Goal: Transaction & Acquisition: Obtain resource

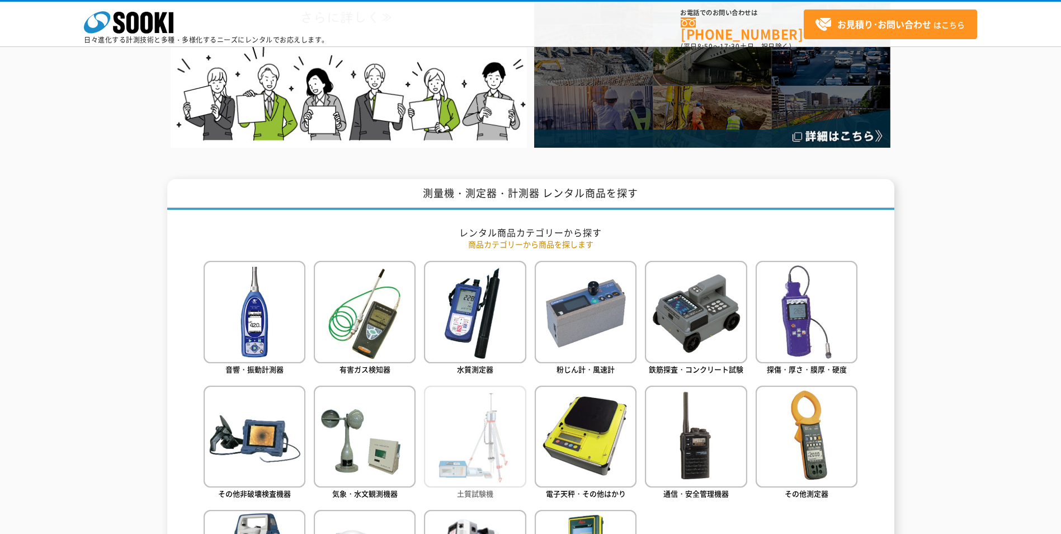
scroll to position [448, 0]
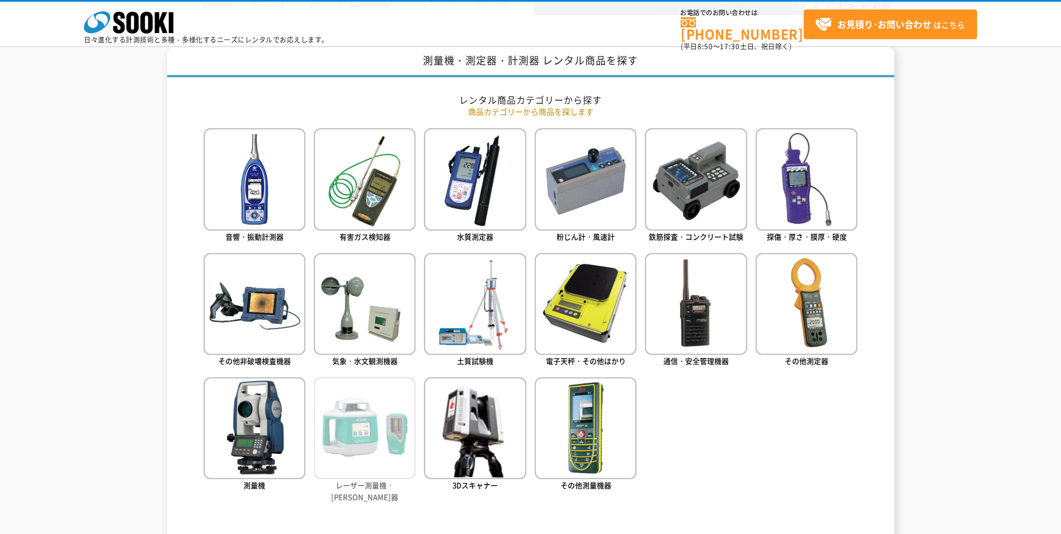
click at [374, 448] on img at bounding box center [365, 428] width 102 height 102
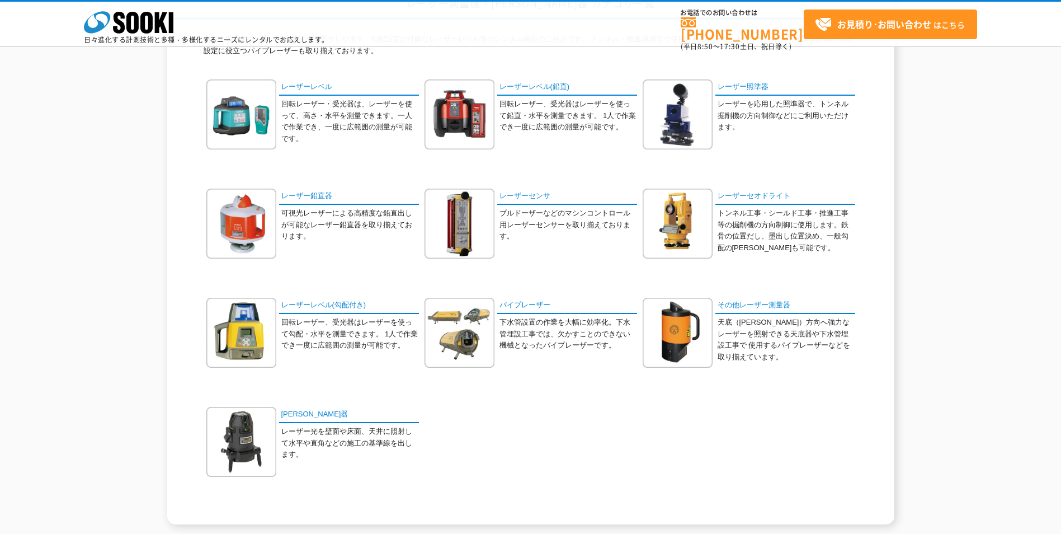
scroll to position [112, 0]
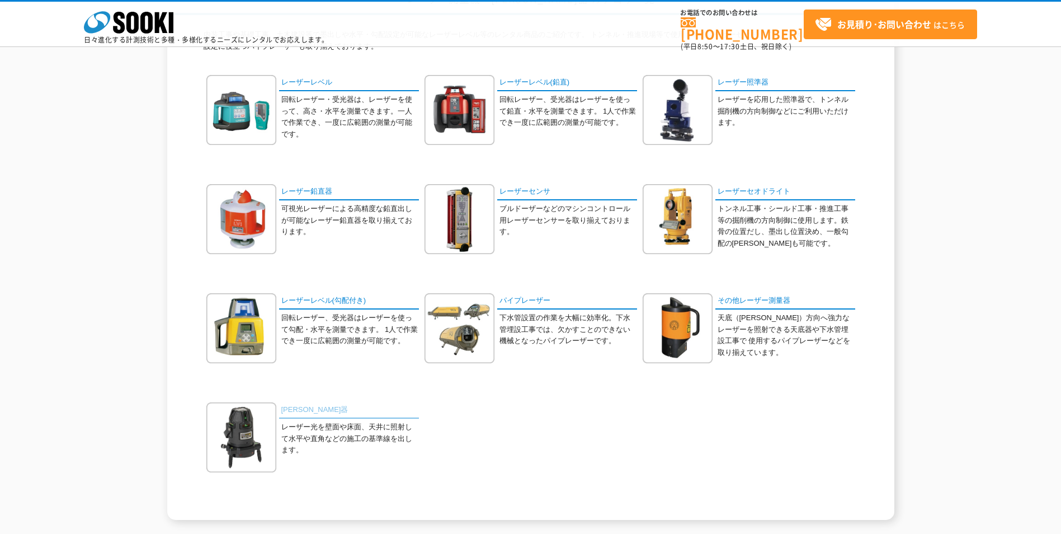
click at [291, 412] on link "墨出器" at bounding box center [349, 410] width 140 height 16
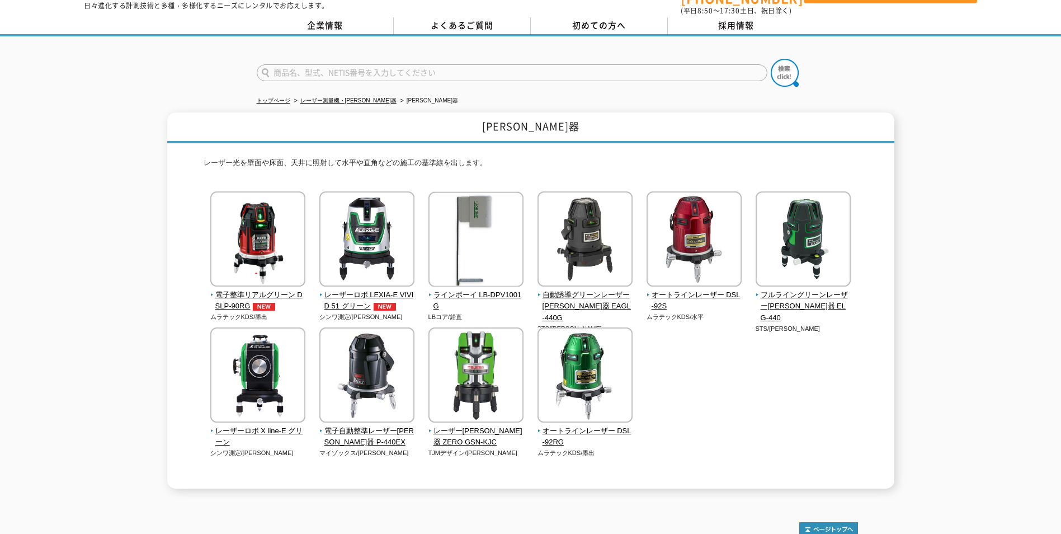
scroll to position [56, 0]
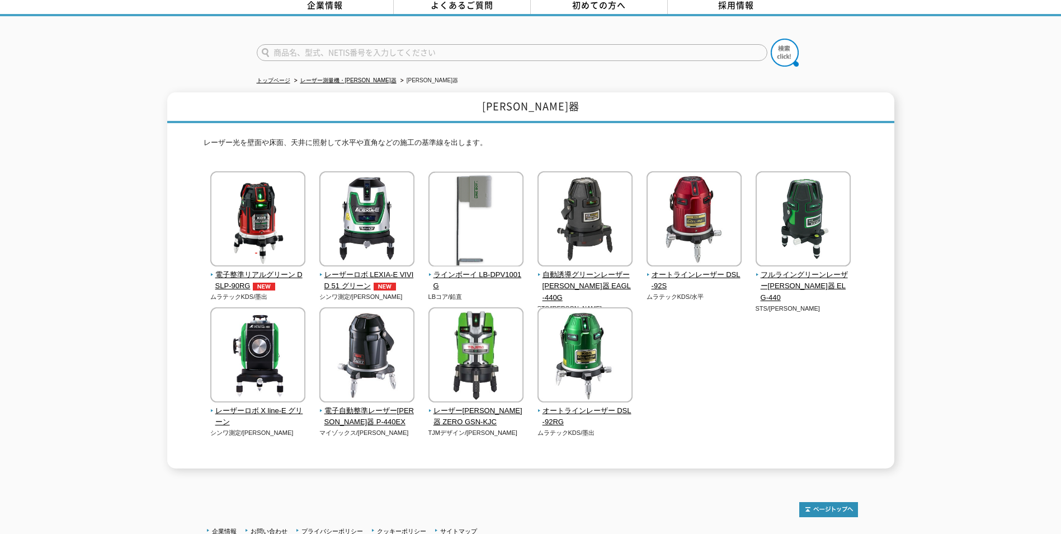
click at [795, 384] on div "電子整準リアルグリーン DSLP-90RG ムラテックKDS/[PERSON_NAME] LBコア/鉛直" at bounding box center [531, 315] width 655 height 289
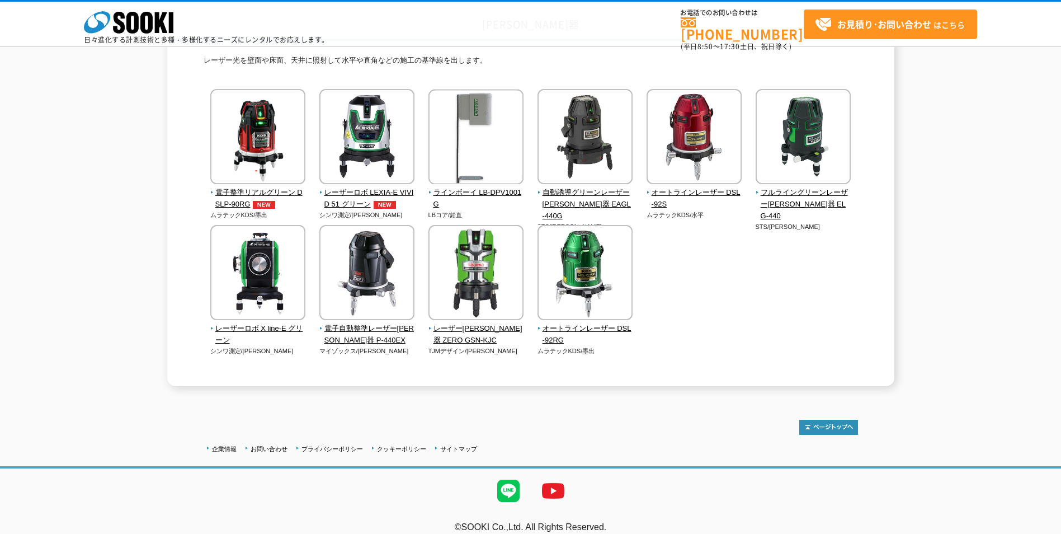
scroll to position [98, 0]
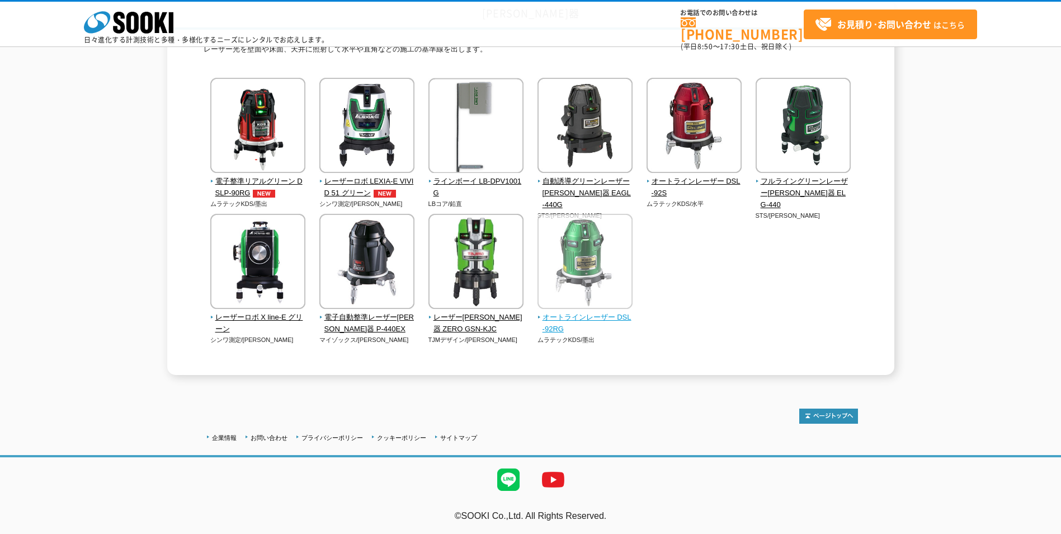
click at [552, 313] on span "オートラインレーザー DSL-92RG" at bounding box center [586, 324] width 96 height 24
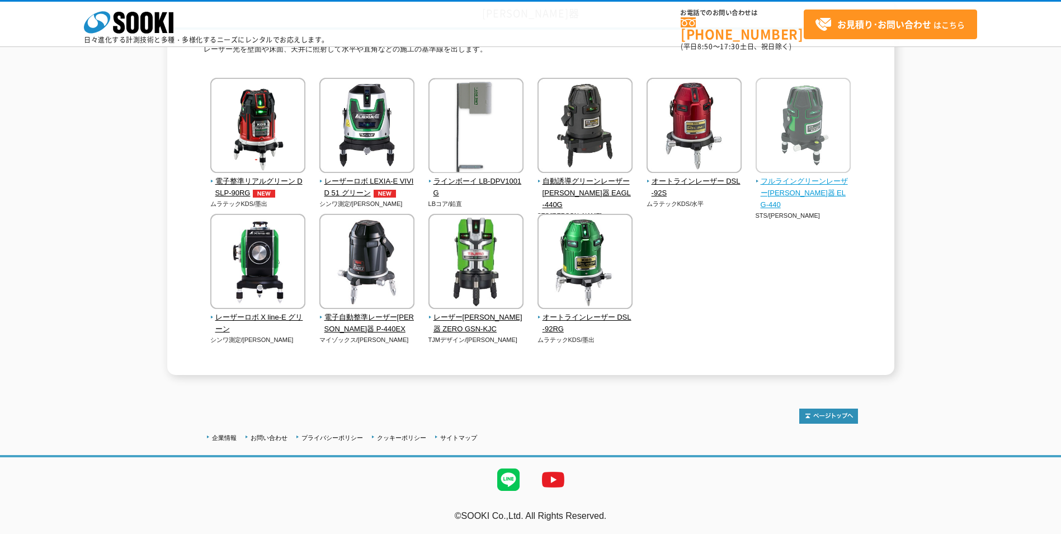
click at [802, 193] on span "フルライングリーンレーザー墨出器 ELG-440" at bounding box center [804, 193] width 96 height 35
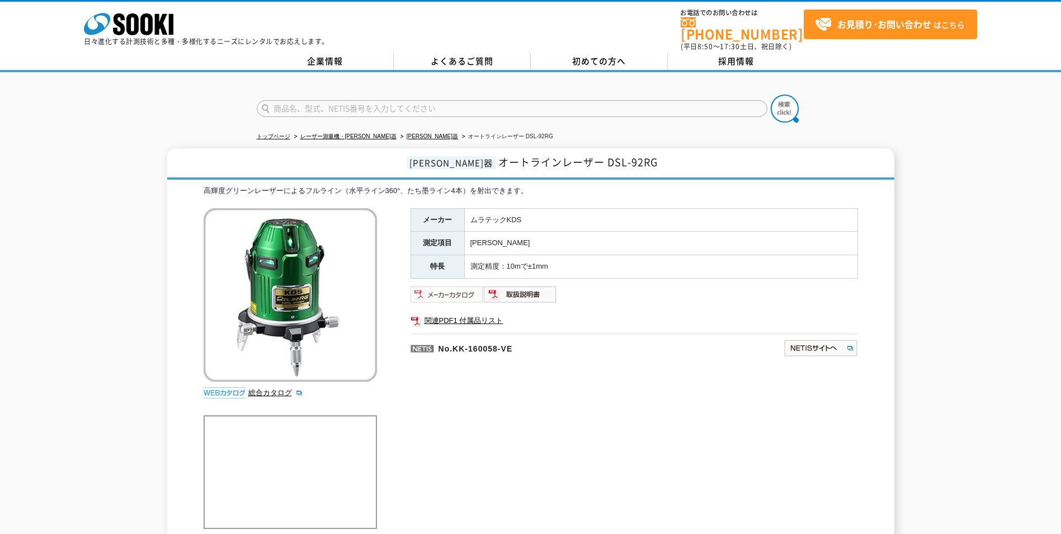
click at [458, 286] on img at bounding box center [447, 294] width 73 height 18
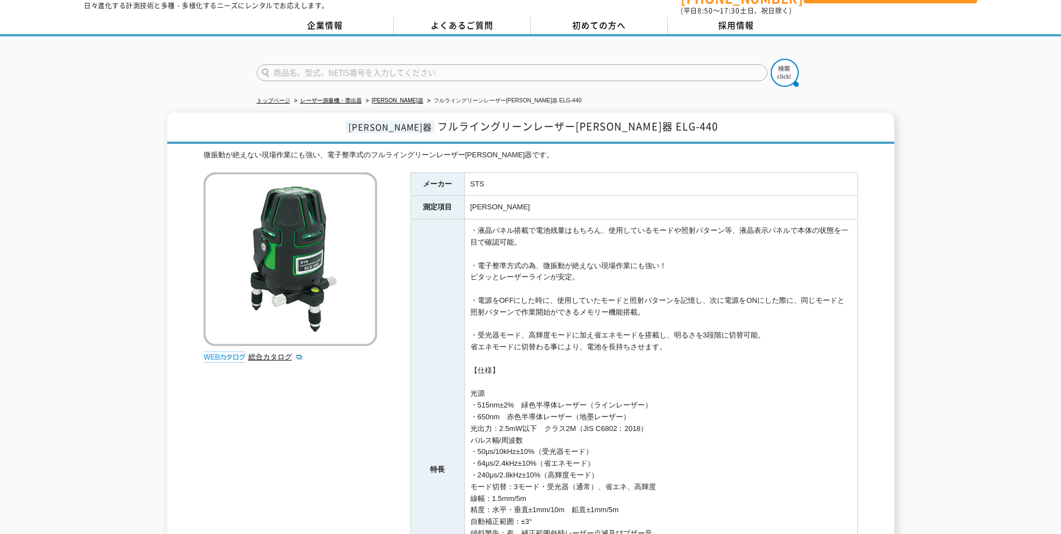
scroll to position [56, 0]
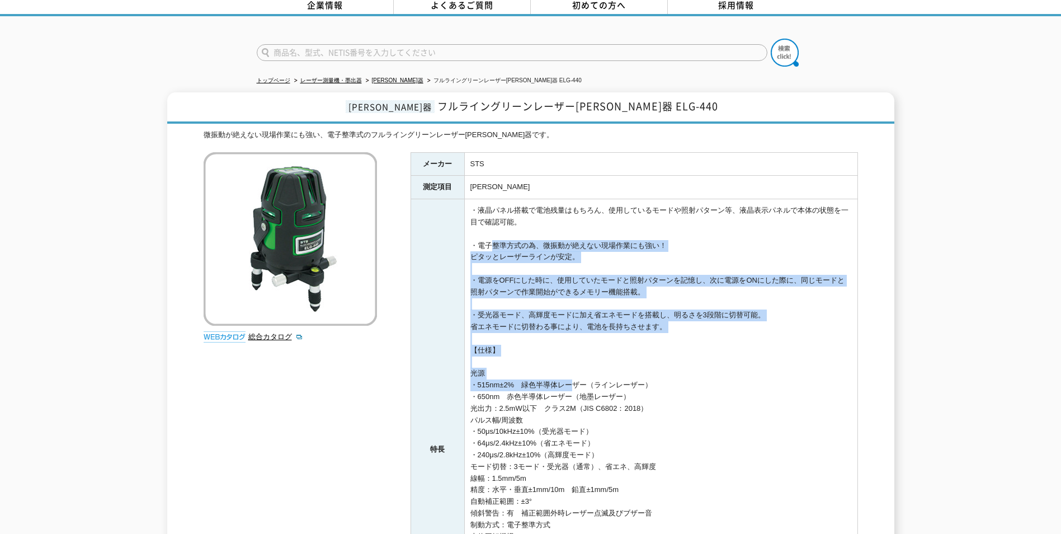
drag, startPoint x: 485, startPoint y: 237, endPoint x: 573, endPoint y: 380, distance: 168.0
click at [573, 380] on td "・液晶パネル搭載で電池残量はもちろん、使用しているモードや照射パターン等、液晶表示パネルで本体の状態を一目で確認可能。 ・電子整準方式の為、微振動が絶えない現…" at bounding box center [660, 449] width 393 height 500
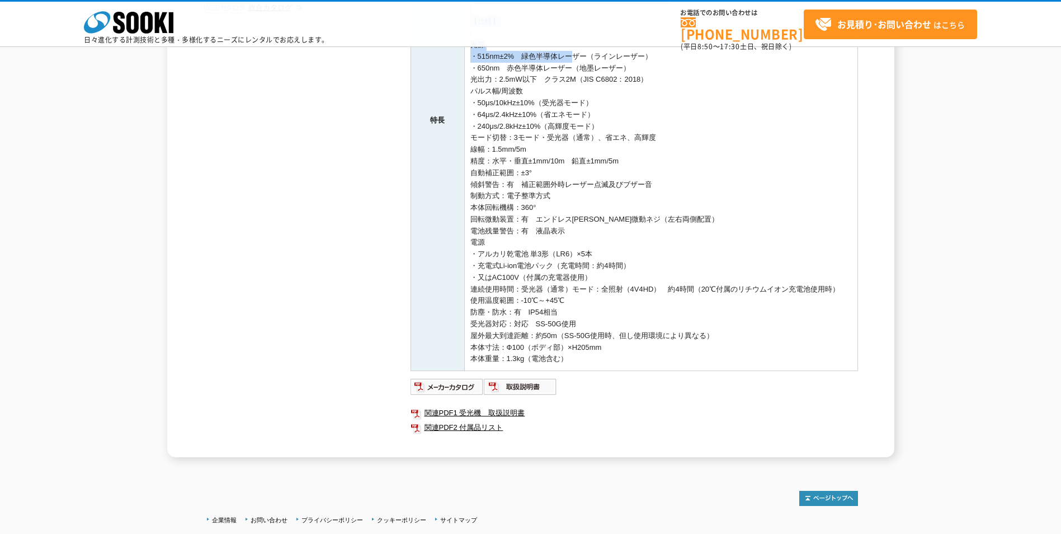
scroll to position [336, 0]
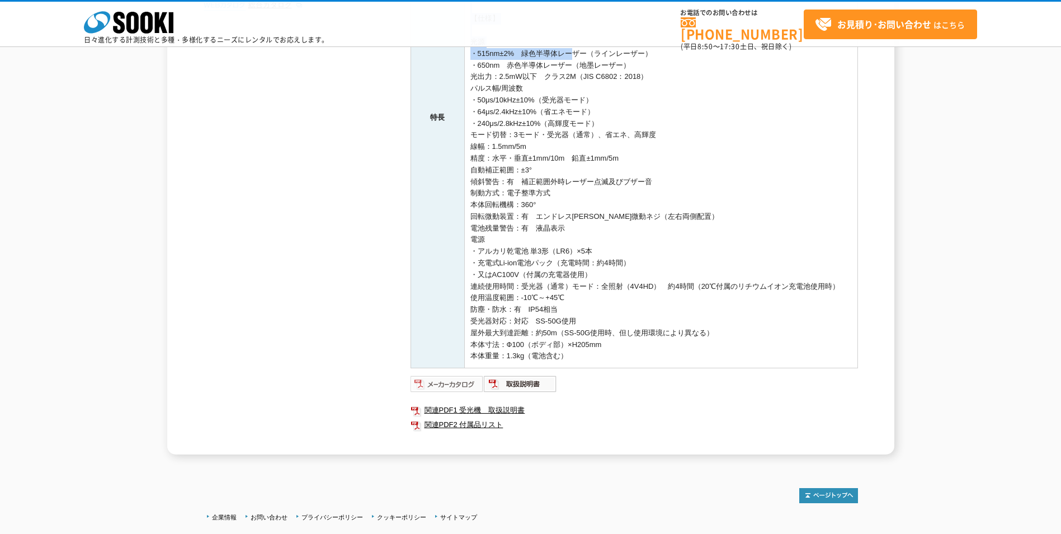
click at [460, 384] on img at bounding box center [447, 384] width 73 height 18
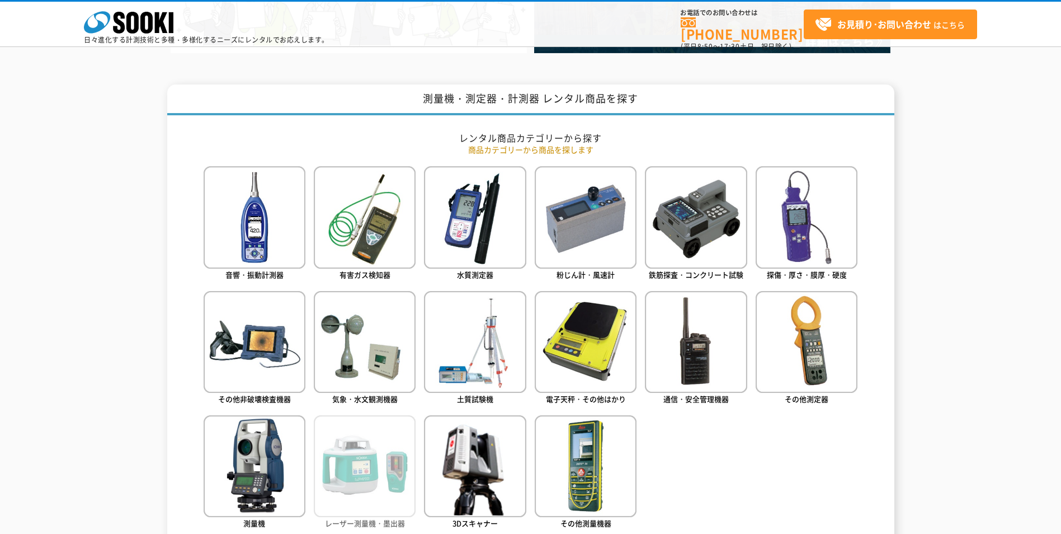
scroll to position [414, 0]
